Goal: Use online tool/utility: Utilize a website feature to perform a specific function

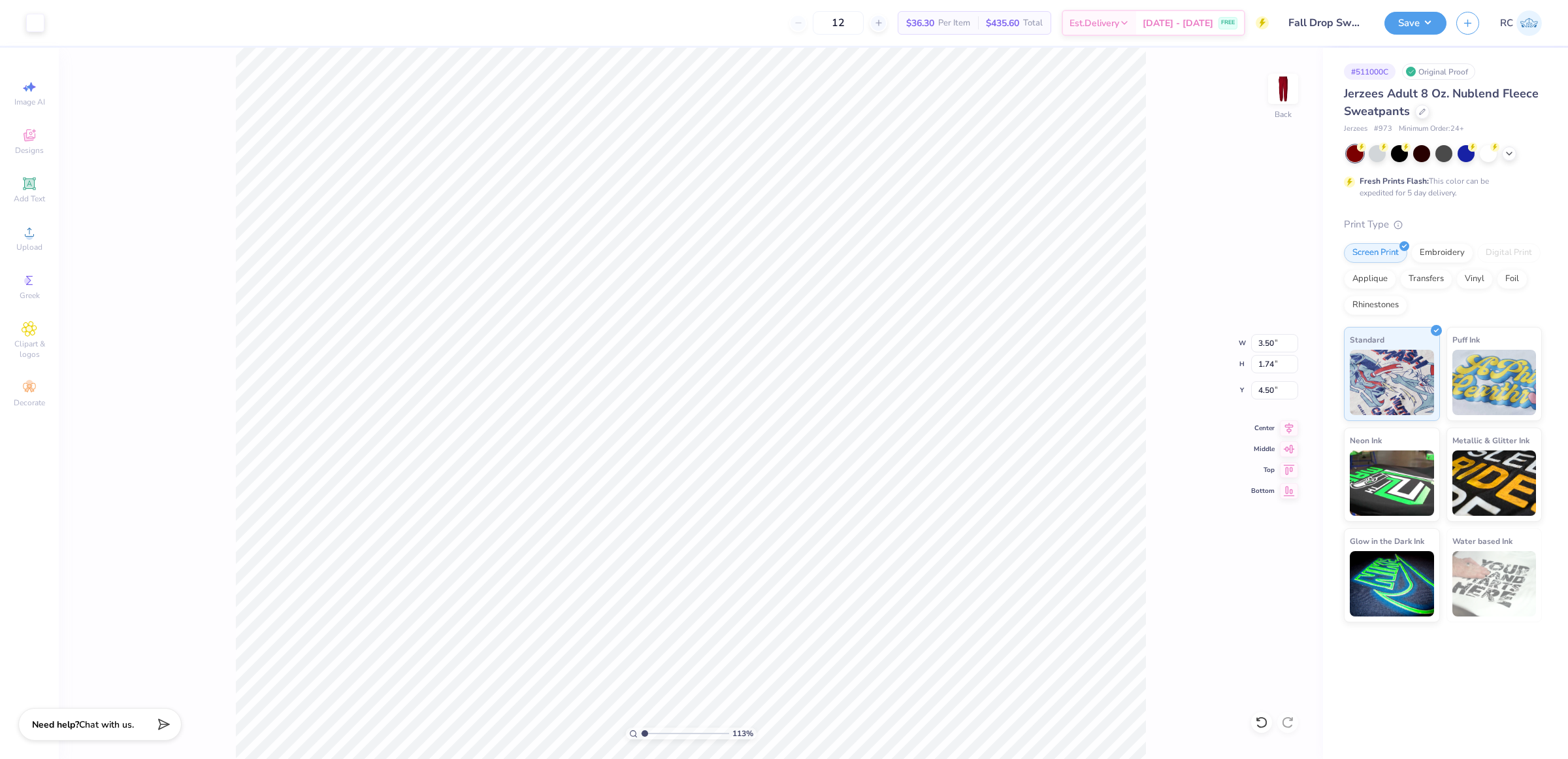
type input "1"
click at [1419, 27] on button "Save" at bounding box center [1415, 21] width 62 height 23
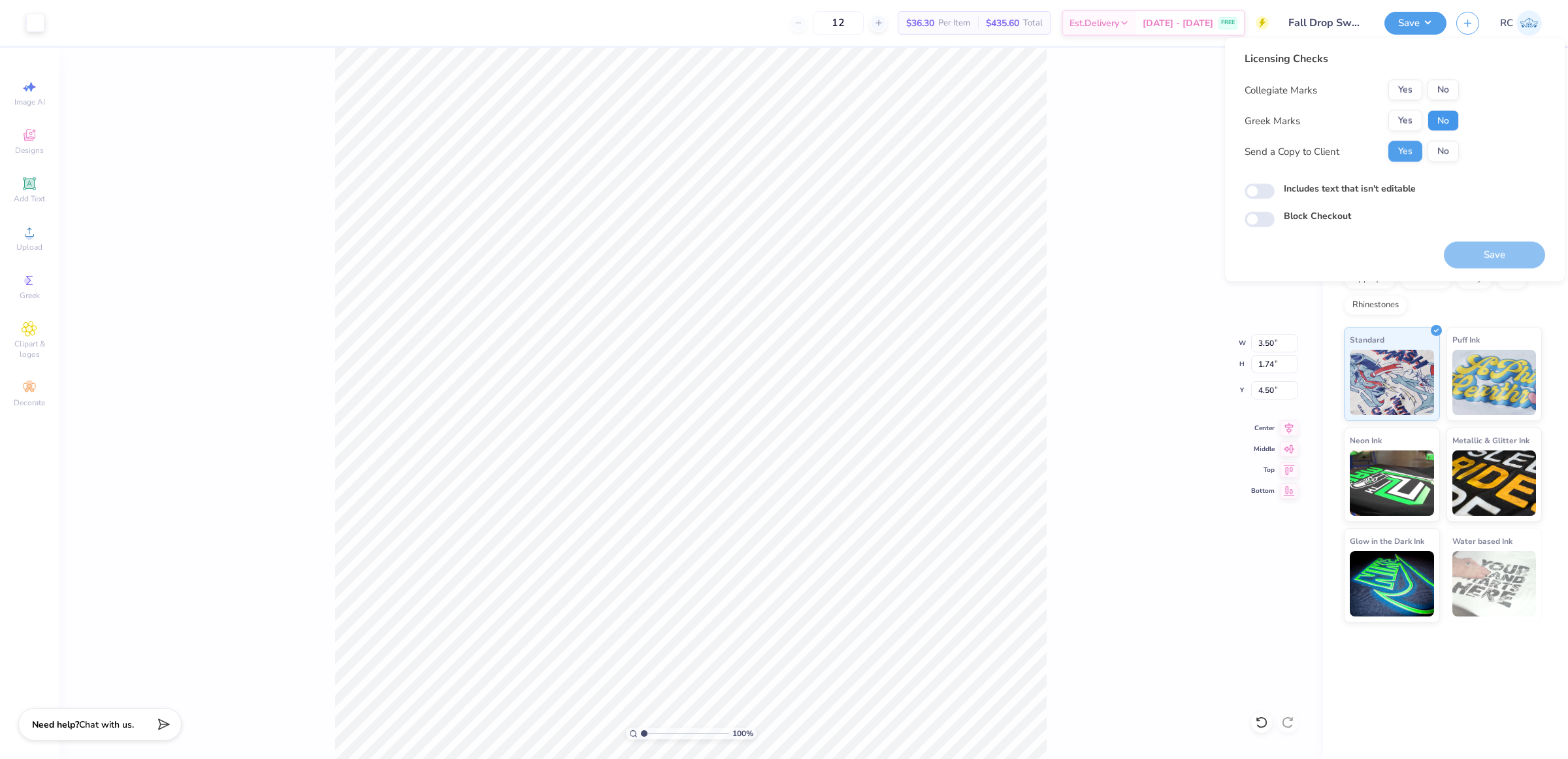
click at [1446, 126] on button "No" at bounding box center [1443, 121] width 31 height 21
click at [1457, 88] on button "No" at bounding box center [1443, 91] width 31 height 21
drag, startPoint x: 1481, startPoint y: 258, endPoint x: 1322, endPoint y: 204, distance: 167.9
click at [1373, 252] on div "Licensing Checks Collegiate Marks Yes No Greek Marks Yes No Send a Copy to Clie…" at bounding box center [1395, 159] width 301 height 217
click at [1320, 191] on label "Includes text that isn't editable" at bounding box center [1350, 188] width 132 height 13
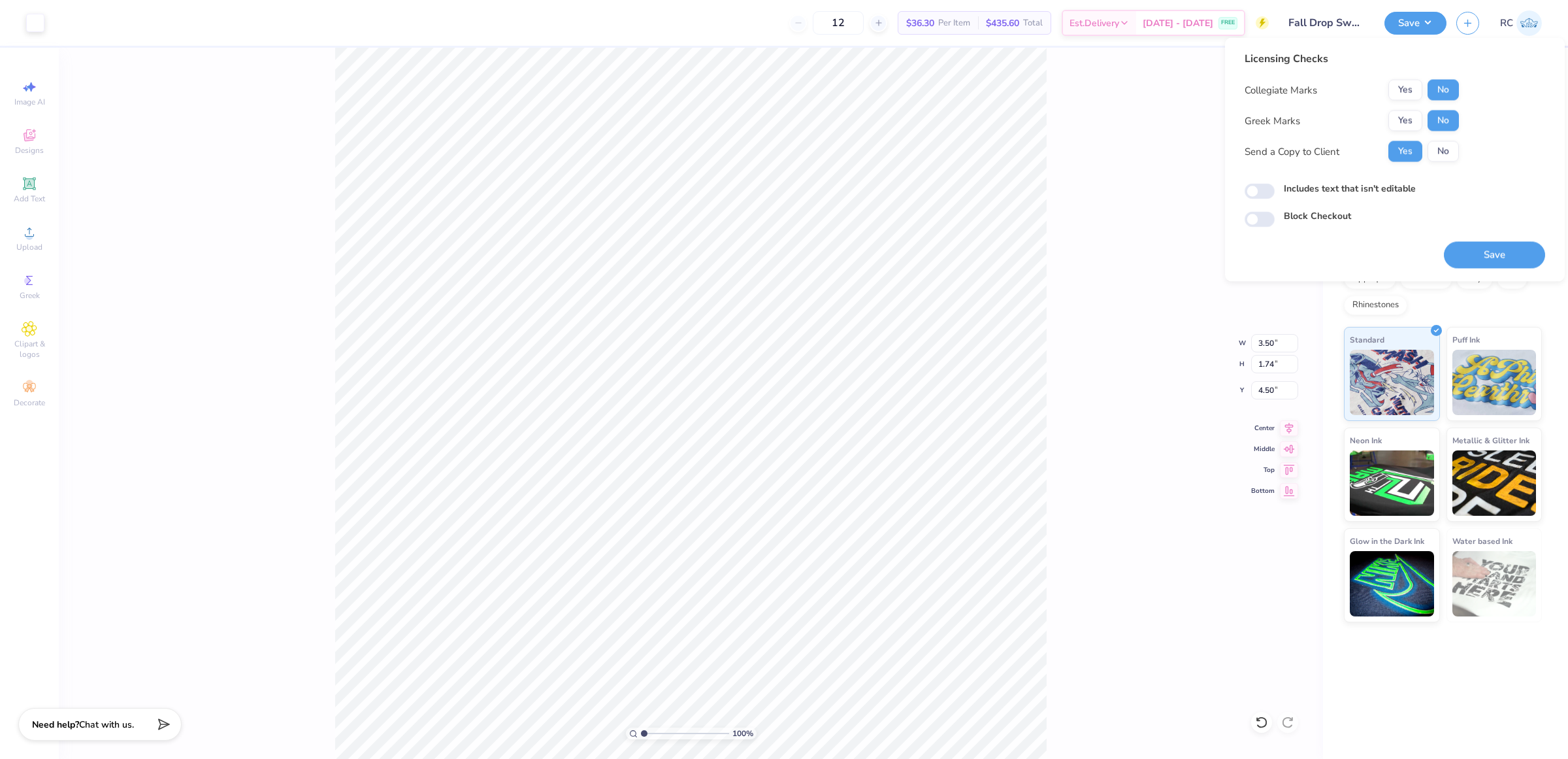
click at [1275, 191] on input "Includes text that isn't editable" at bounding box center [1260, 192] width 30 height 16
checkbox input "true"
click at [1500, 247] on button "Save" at bounding box center [1494, 255] width 101 height 27
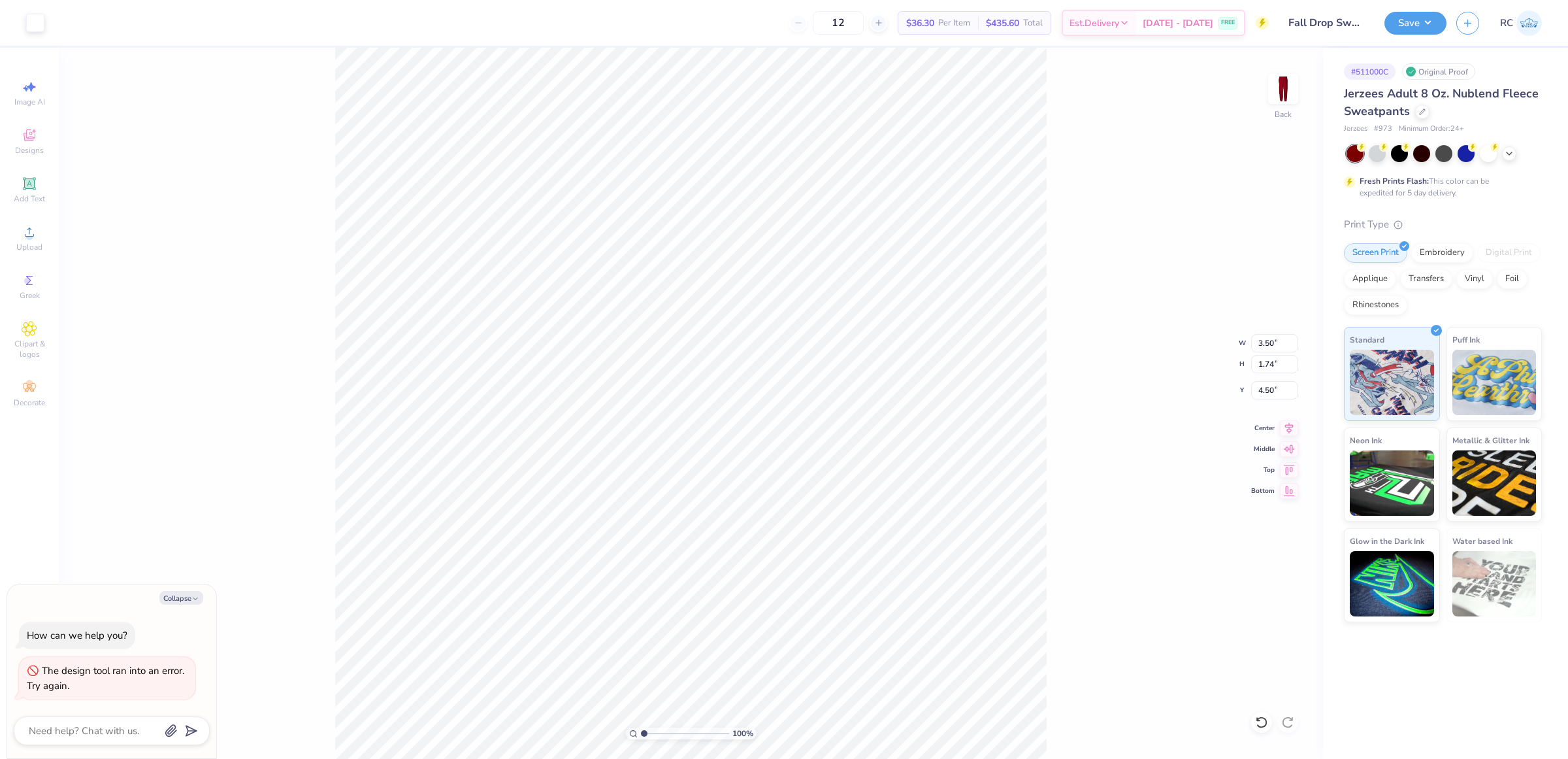
type textarea "x"
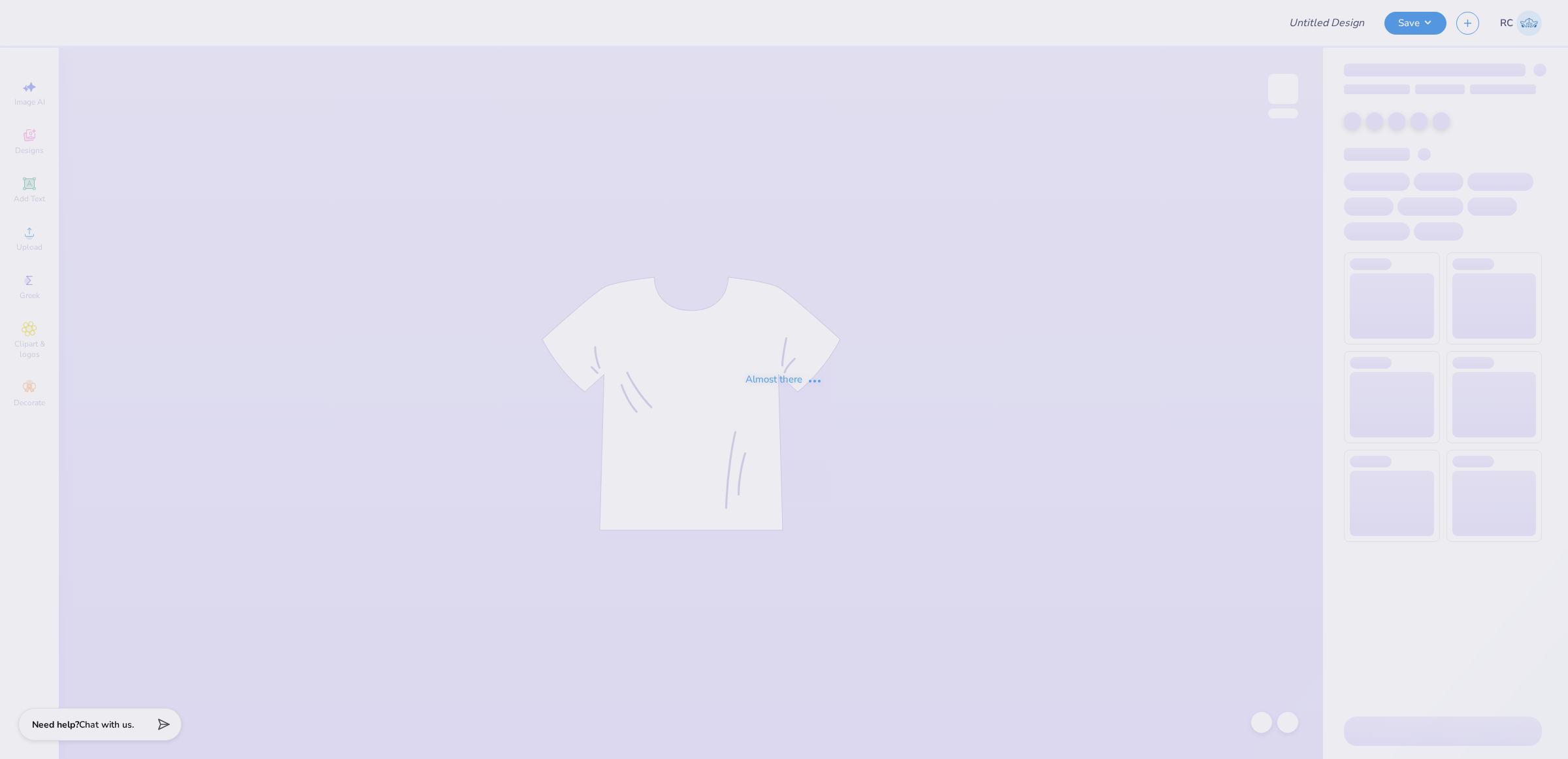
type input "Fall Drop Sweat Pant Option 1"
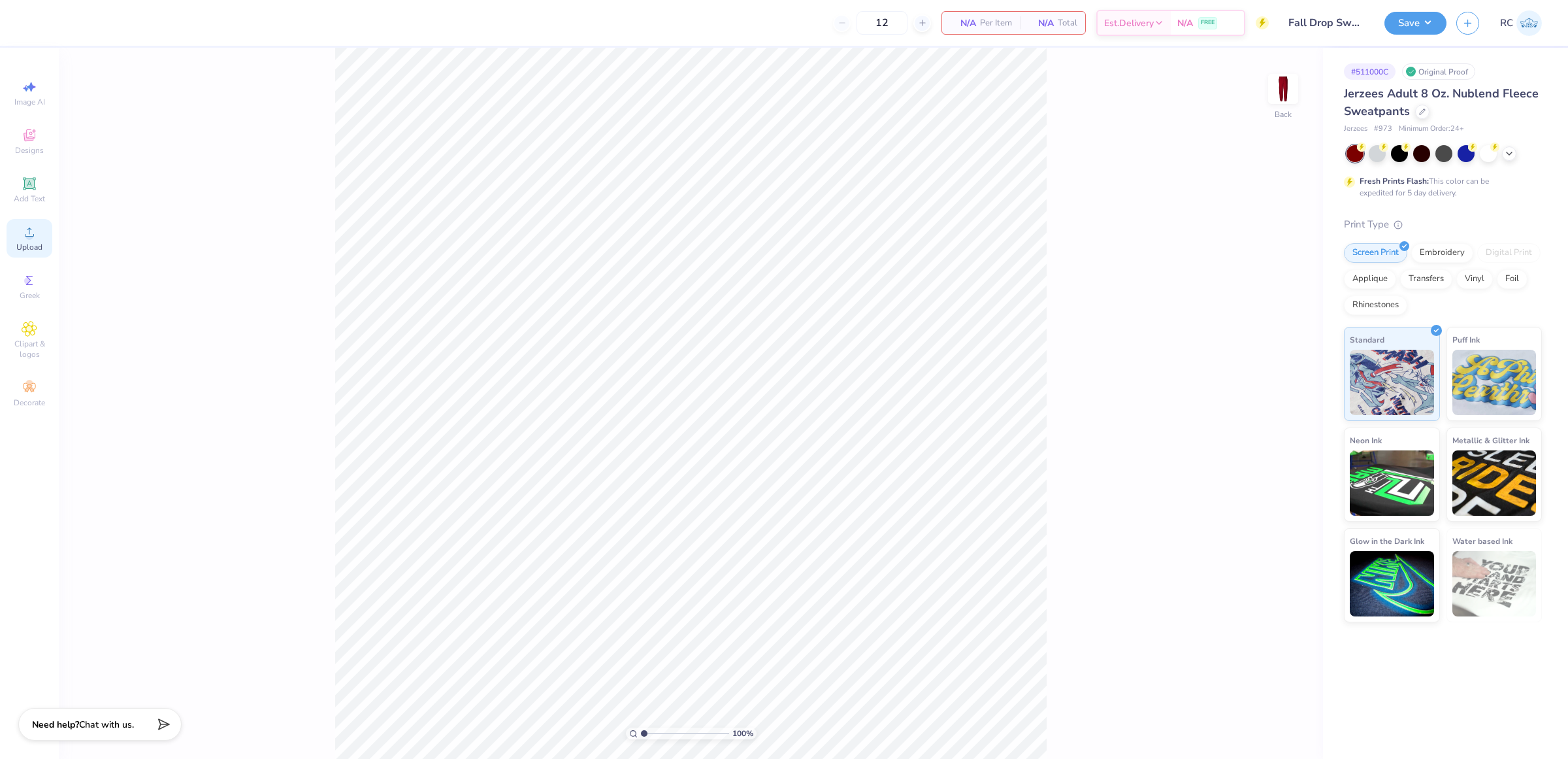
click at [34, 240] on icon at bounding box center [29, 233] width 16 height 16
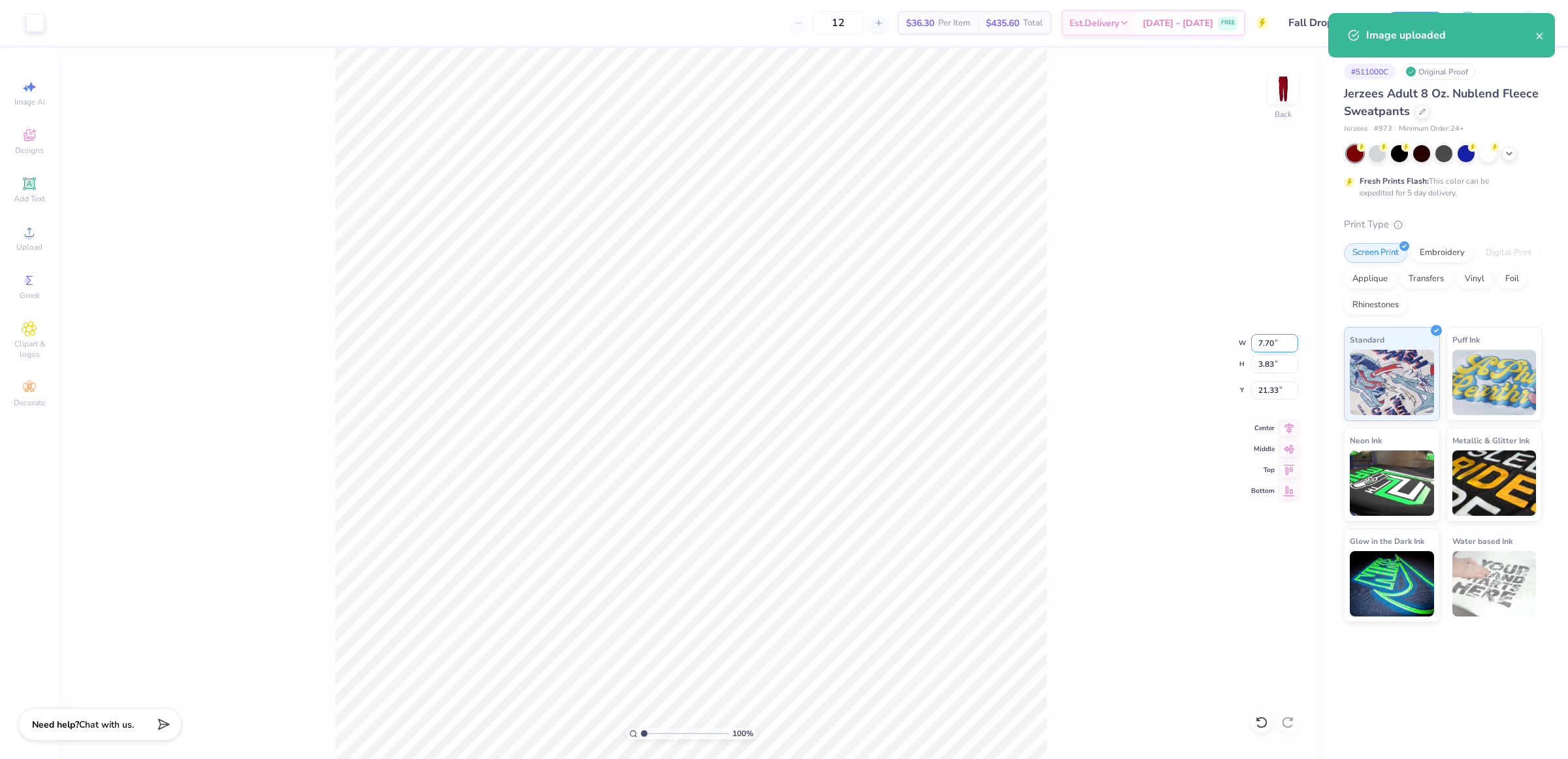
click at [1281, 341] on input "7.70" at bounding box center [1274, 343] width 47 height 19
type input "3.50"
type input "1.74"
click at [1275, 399] on input "22.38" at bounding box center [1274, 390] width 47 height 19
click at [1280, 383] on input "4.20" at bounding box center [1274, 390] width 47 height 19
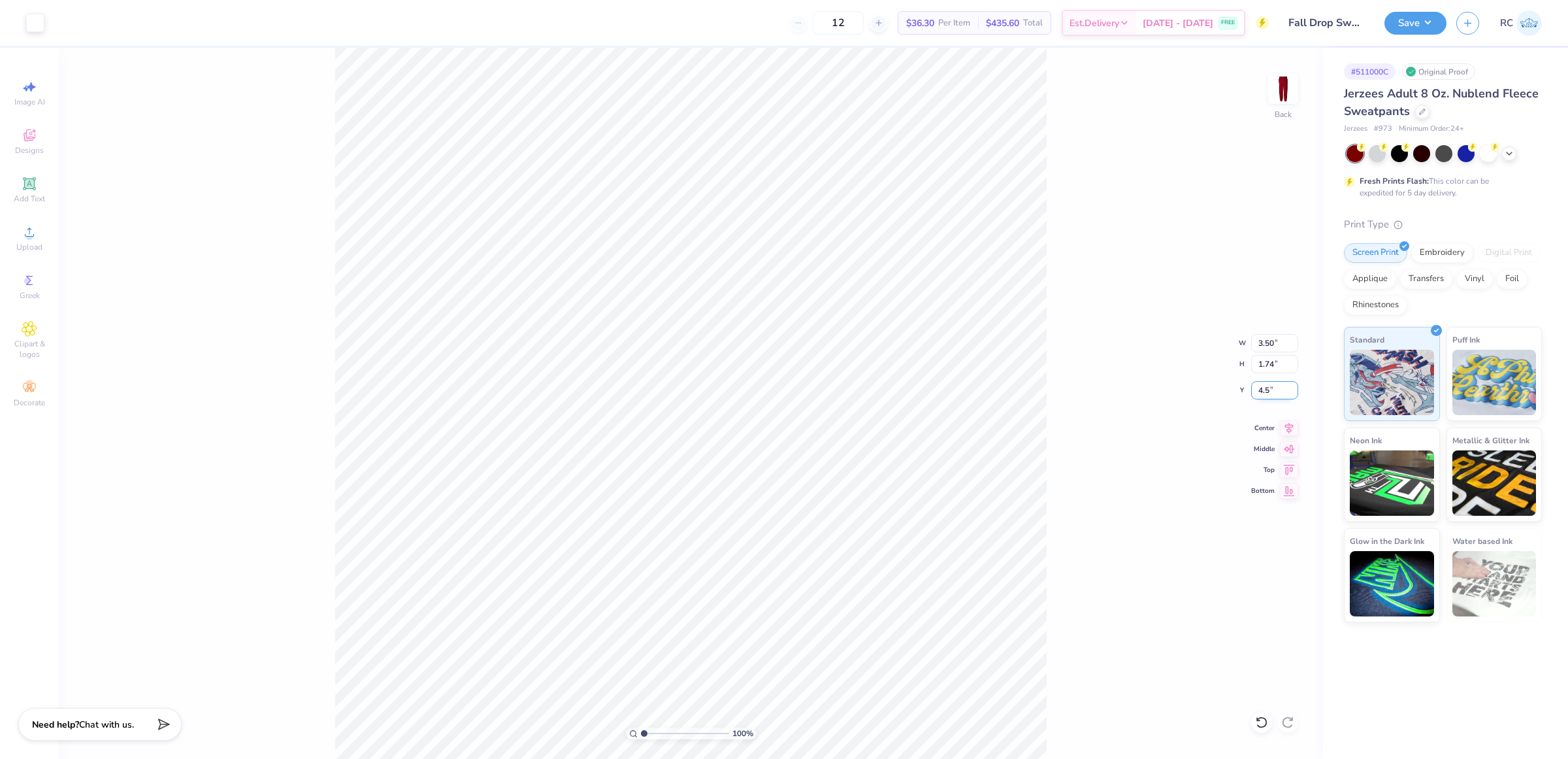
type input "4.50"
click at [1063, 180] on div "100 % Back W 3.50 3.50 " H 1.74 1.74 " Y 4.50 4.50 " Center Middle Top Bottom" at bounding box center [690, 403] width 1265 height 711
click at [1422, 24] on button "Save" at bounding box center [1415, 21] width 62 height 23
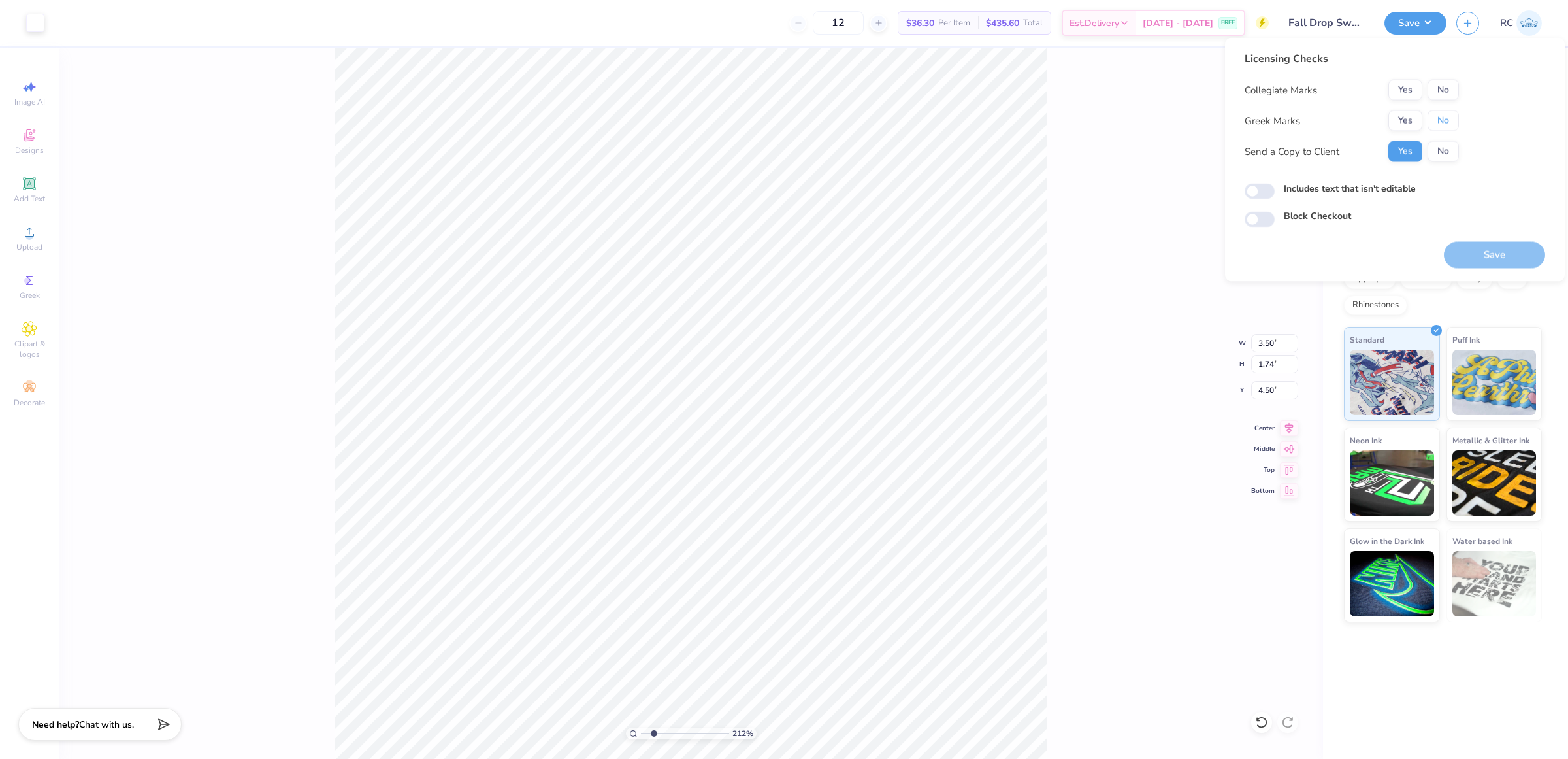
drag, startPoint x: 1449, startPoint y: 115, endPoint x: 1454, endPoint y: 103, distance: 13.0
click at [1451, 115] on button "No" at bounding box center [1443, 121] width 31 height 21
click at [1454, 89] on button "No" at bounding box center [1443, 91] width 31 height 21
type input "2.11779454665502"
drag, startPoint x: 1313, startPoint y: 185, endPoint x: 1390, endPoint y: 214, distance: 82.3
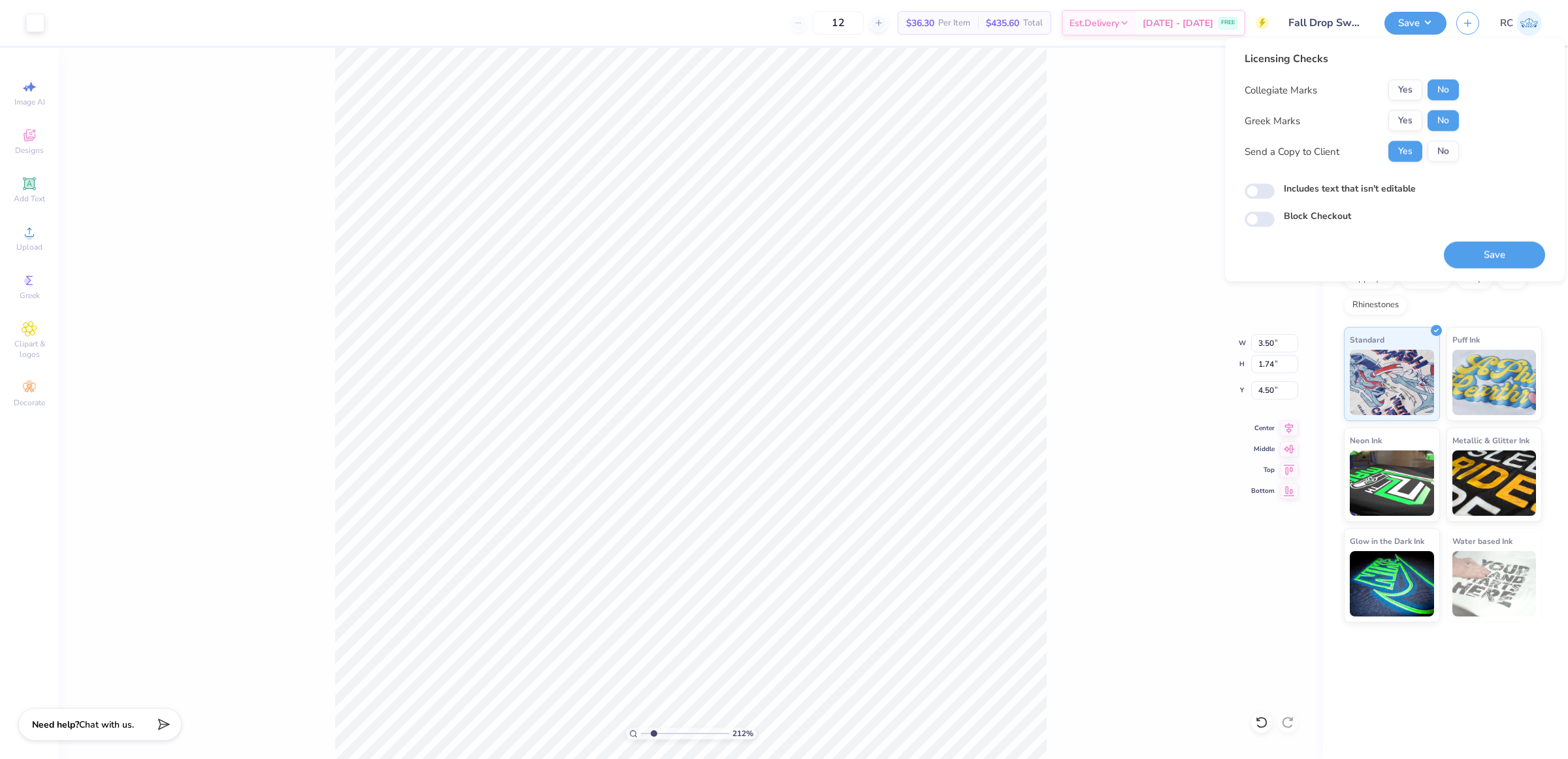
click at [1314, 185] on label "Includes text that isn't editable" at bounding box center [1350, 188] width 132 height 13
click at [1275, 185] on input "Includes text that isn't editable" at bounding box center [1260, 192] width 30 height 16
checkbox input "true"
click at [1501, 256] on button "Save" at bounding box center [1494, 255] width 101 height 27
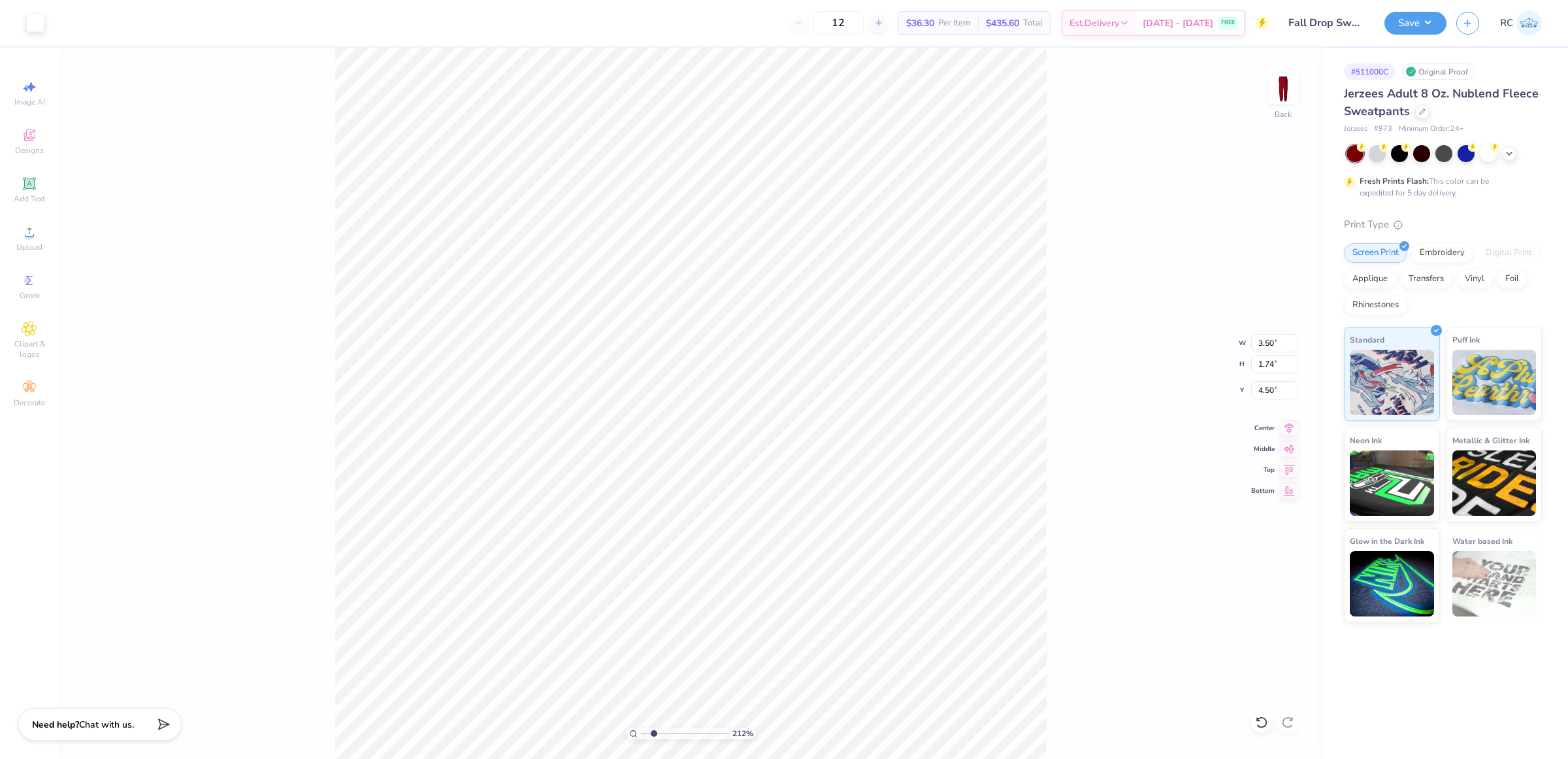
type input "2.11779454665502"
